Goal: Task Accomplishment & Management: Complete application form

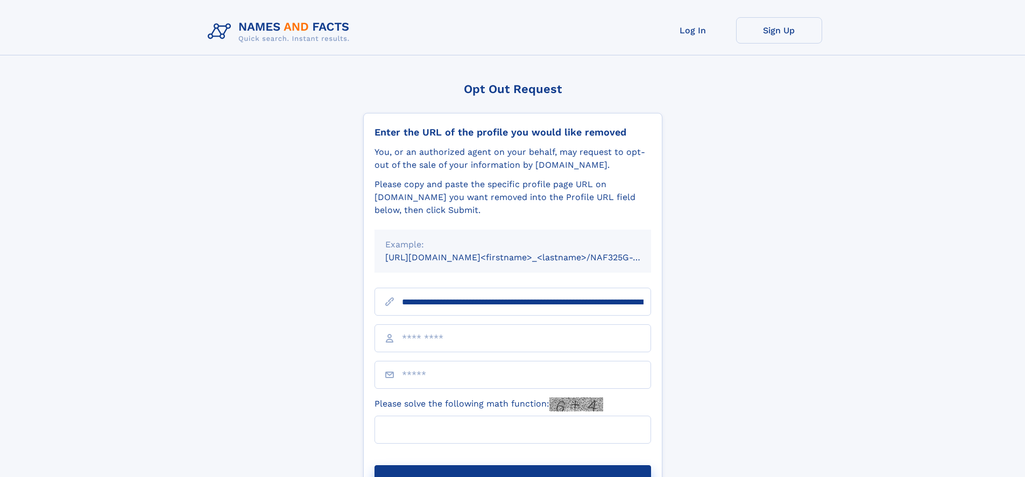
scroll to position [0, 138]
type input "**********"
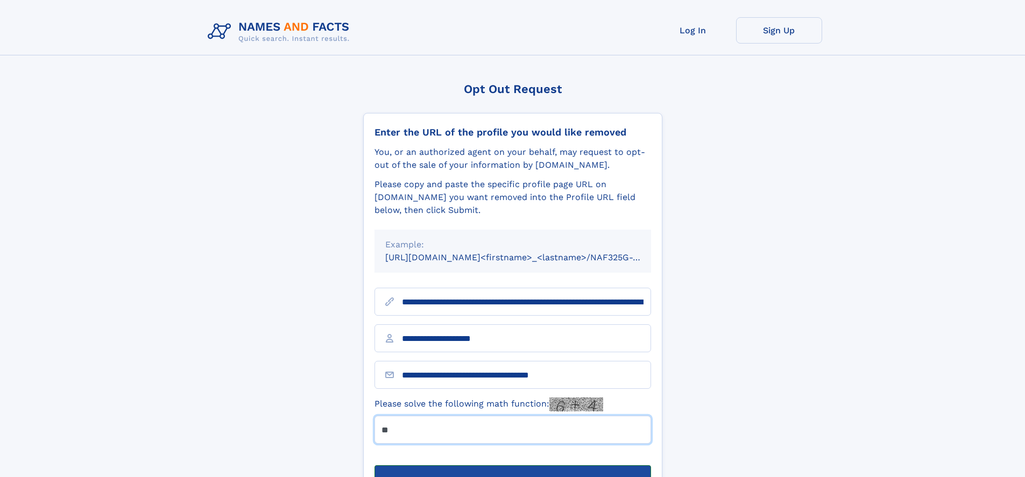
type input "**"
click at [512, 465] on button "Submit Opt Out Request" at bounding box center [513, 482] width 277 height 34
